Goal: Go to known website: Access a specific website the user already knows

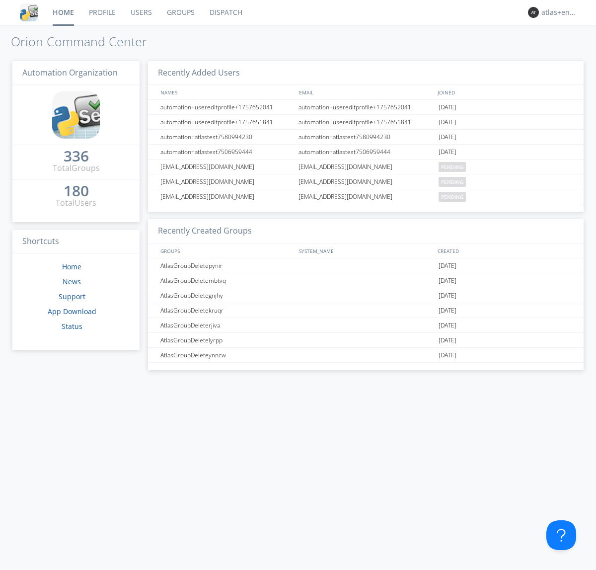
click at [225, 12] on link "Dispatch" at bounding box center [226, 12] width 48 height 25
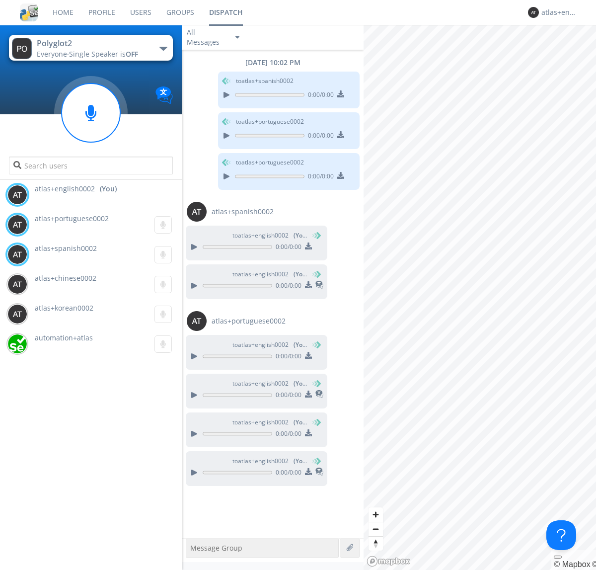
click at [163, 48] on div "button" at bounding box center [163, 49] width 8 height 4
click at [0, 0] on span "Polyglot3" at bounding box center [0, 0] width 0 height 0
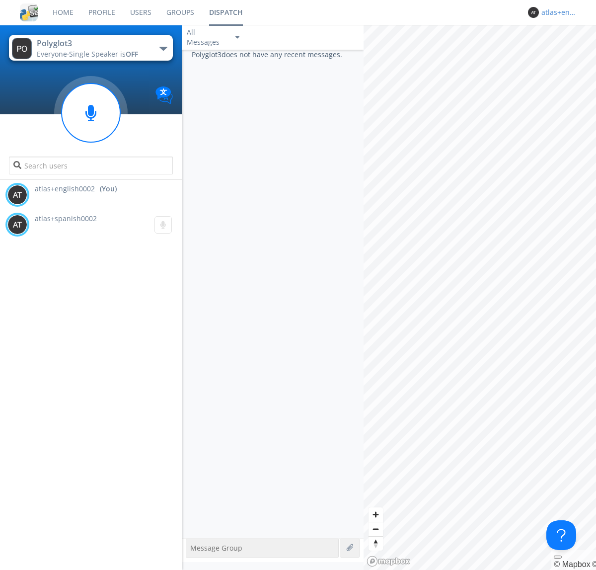
click at [557, 12] on div "atlas+english0002" at bounding box center [560, 12] width 37 height 10
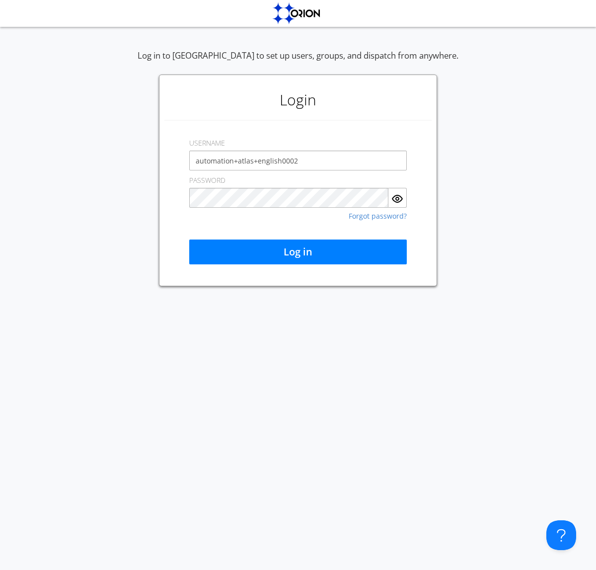
type input "automation+atlas+english0002"
click at [298, 252] on button "Log in" at bounding box center [298, 251] width 218 height 25
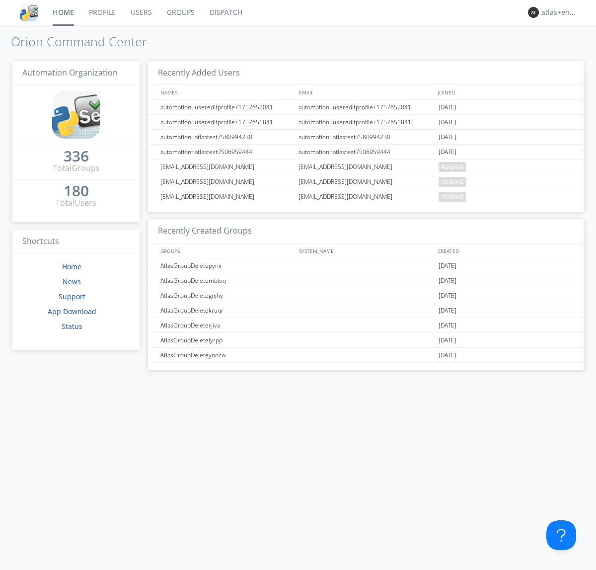
click at [225, 12] on link "Dispatch" at bounding box center [226, 12] width 48 height 25
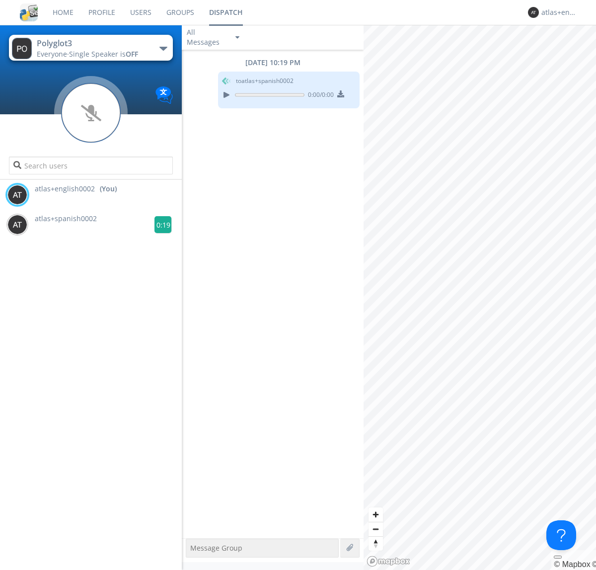
click at [159, 225] on g at bounding box center [163, 224] width 17 height 17
click at [557, 12] on div "atlas+english0002" at bounding box center [560, 12] width 37 height 10
